Goal: Task Accomplishment & Management: Manage account settings

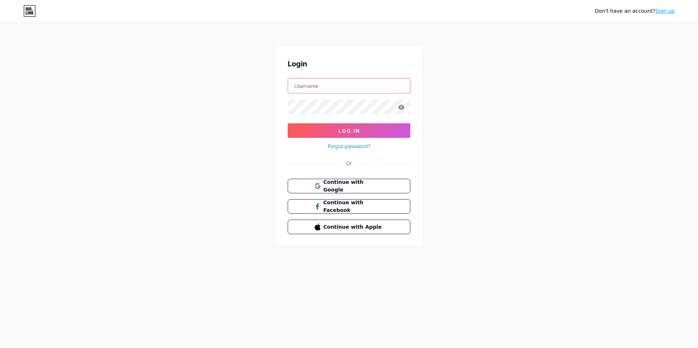
click at [354, 88] on input "text" at bounding box center [349, 85] width 122 height 15
type input "weaponsforge"
click at [352, 127] on button "Log In" at bounding box center [349, 130] width 123 height 15
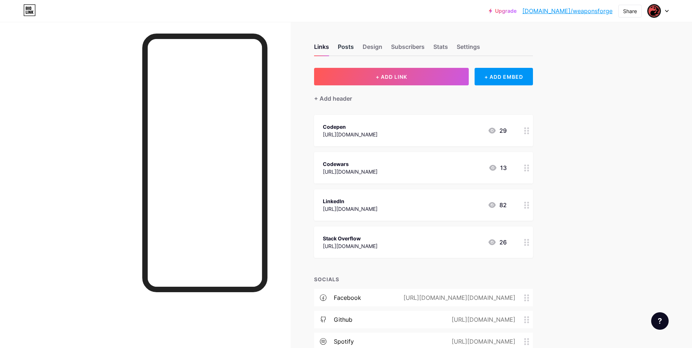
click at [351, 53] on div "Posts" at bounding box center [346, 48] width 16 height 13
click at [369, 50] on div "Design" at bounding box center [373, 48] width 20 height 13
click at [319, 49] on div "Links" at bounding box center [321, 48] width 15 height 13
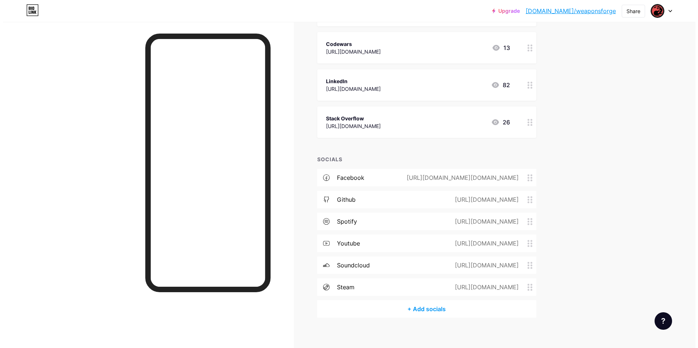
scroll to position [126, 0]
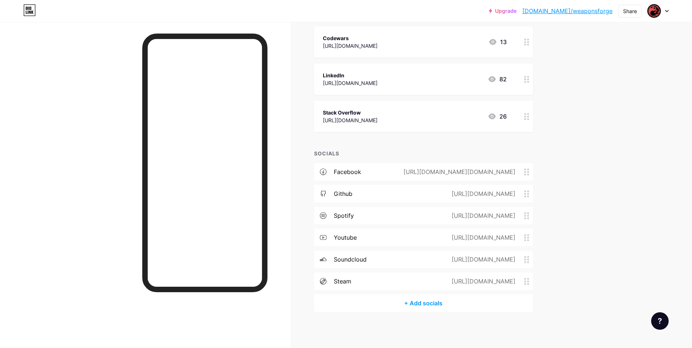
click at [420, 303] on div "+ Add socials" at bounding box center [423, 304] width 219 height 18
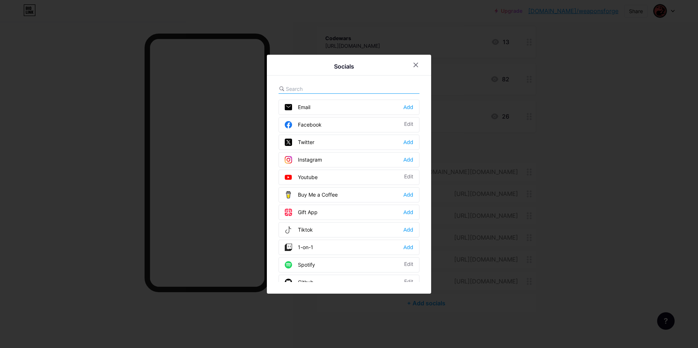
click at [332, 81] on div "Socials Email Add Facebook Edit Twitter Add Instagram Add Youtube Edit Buy Me a…" at bounding box center [349, 174] width 164 height 239
click at [332, 89] on input "text" at bounding box center [326, 89] width 81 height 8
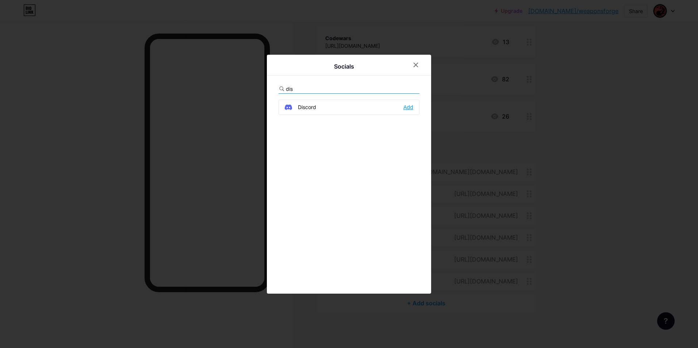
type input "dis"
click at [408, 110] on div "Add" at bounding box center [408, 107] width 10 height 7
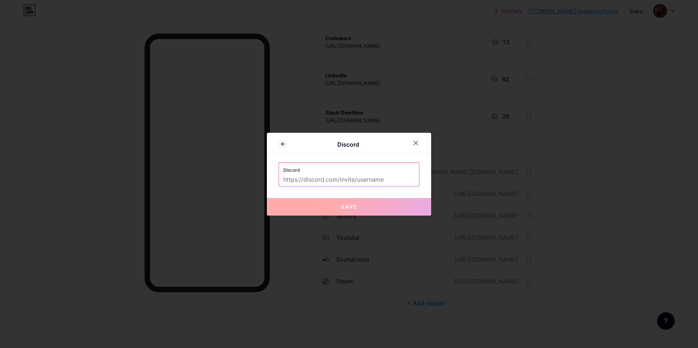
click at [372, 182] on input "text" at bounding box center [348, 180] width 131 height 12
paste input "[URL][DOMAIN_NAME]"
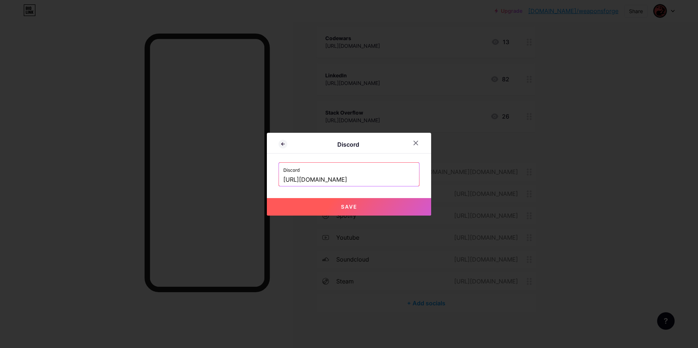
scroll to position [0, 5]
type input "[URL][DOMAIN_NAME]"
click at [374, 211] on button "Save" at bounding box center [349, 207] width 164 height 18
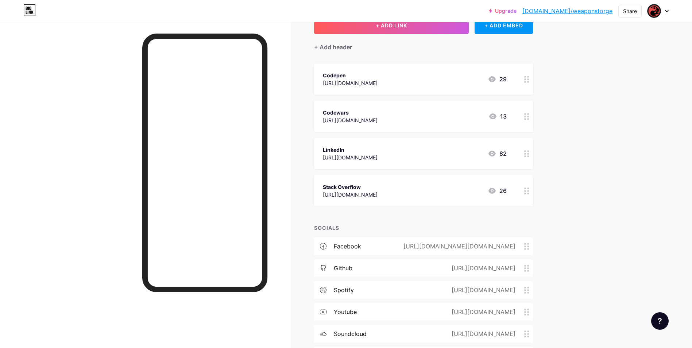
scroll to position [38, 0]
